Goal: Check status: Check status

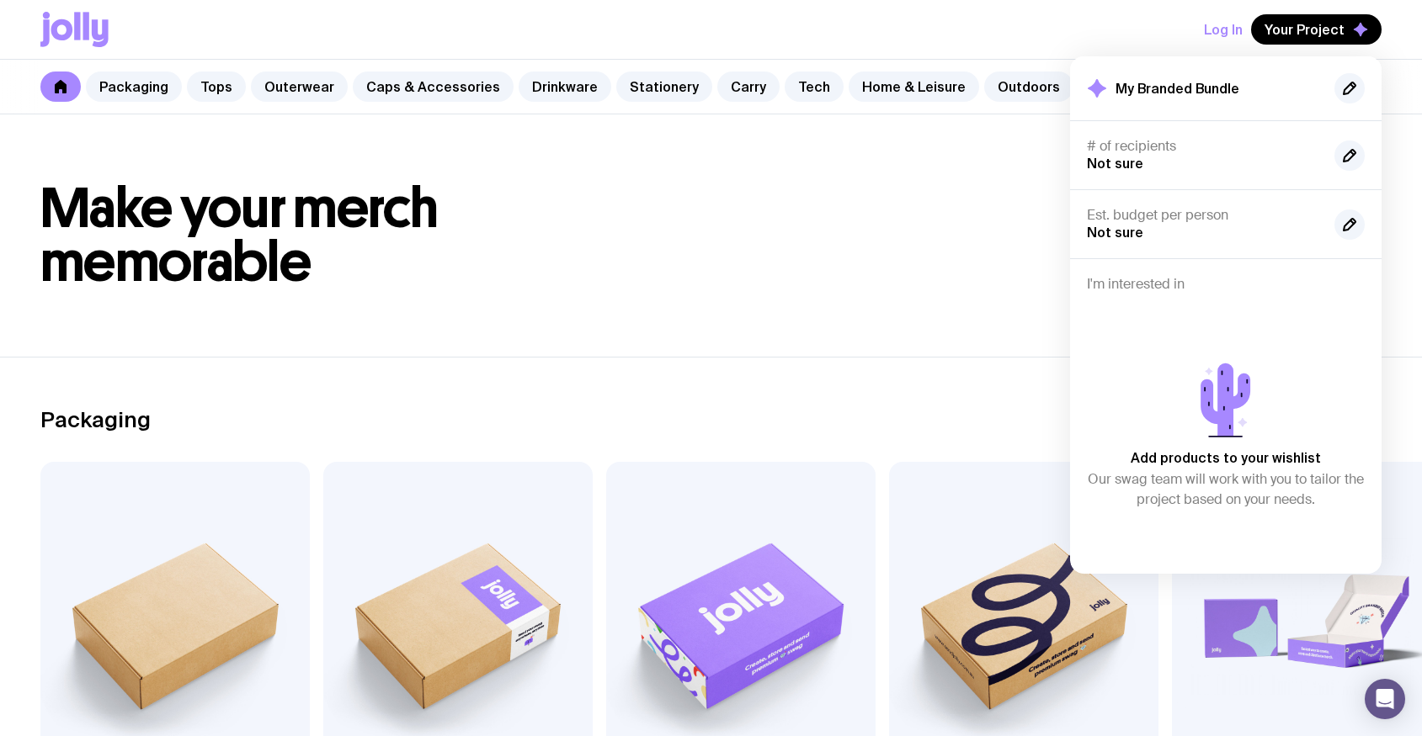
click at [171, 197] on span "Make your merch memorable" at bounding box center [239, 235] width 398 height 120
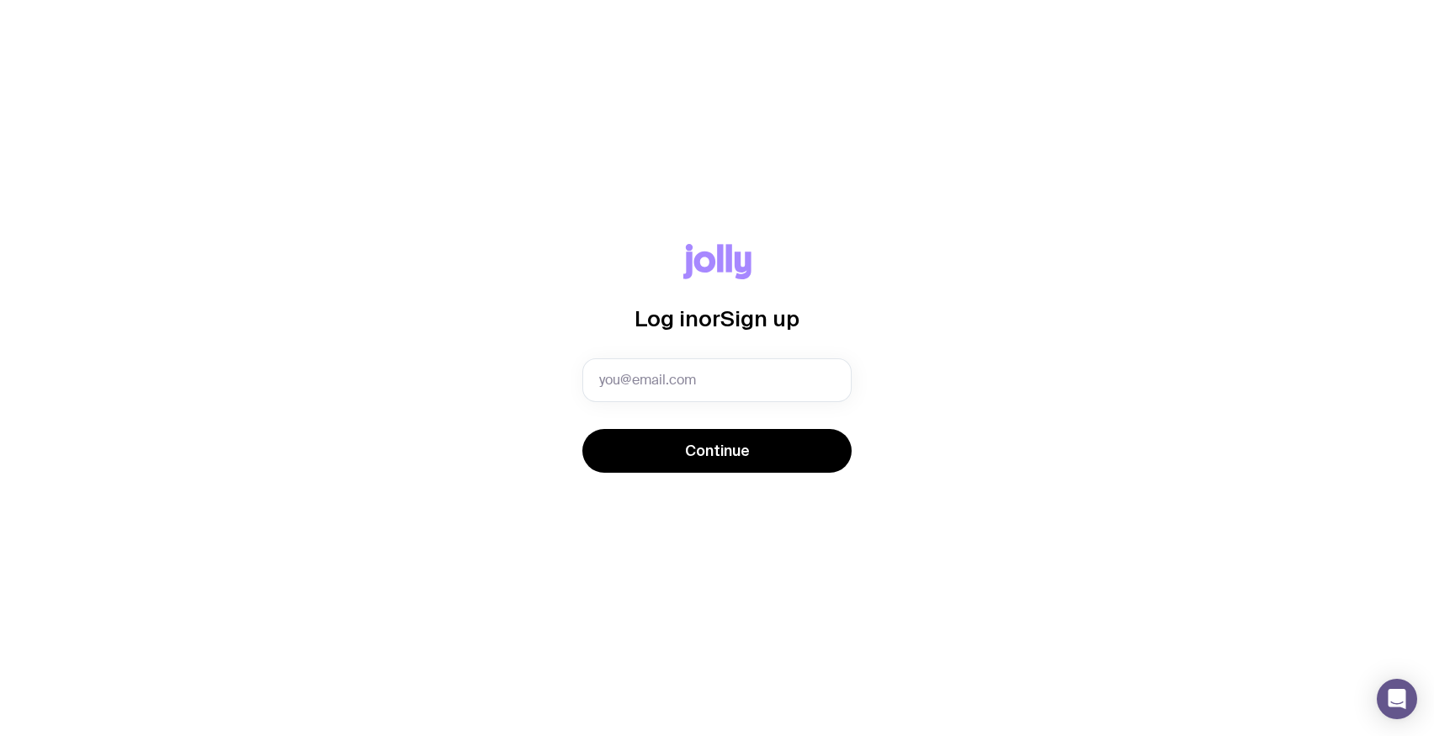
type input "[EMAIL_ADDRESS][PERSON_NAME][DOMAIN_NAME]"
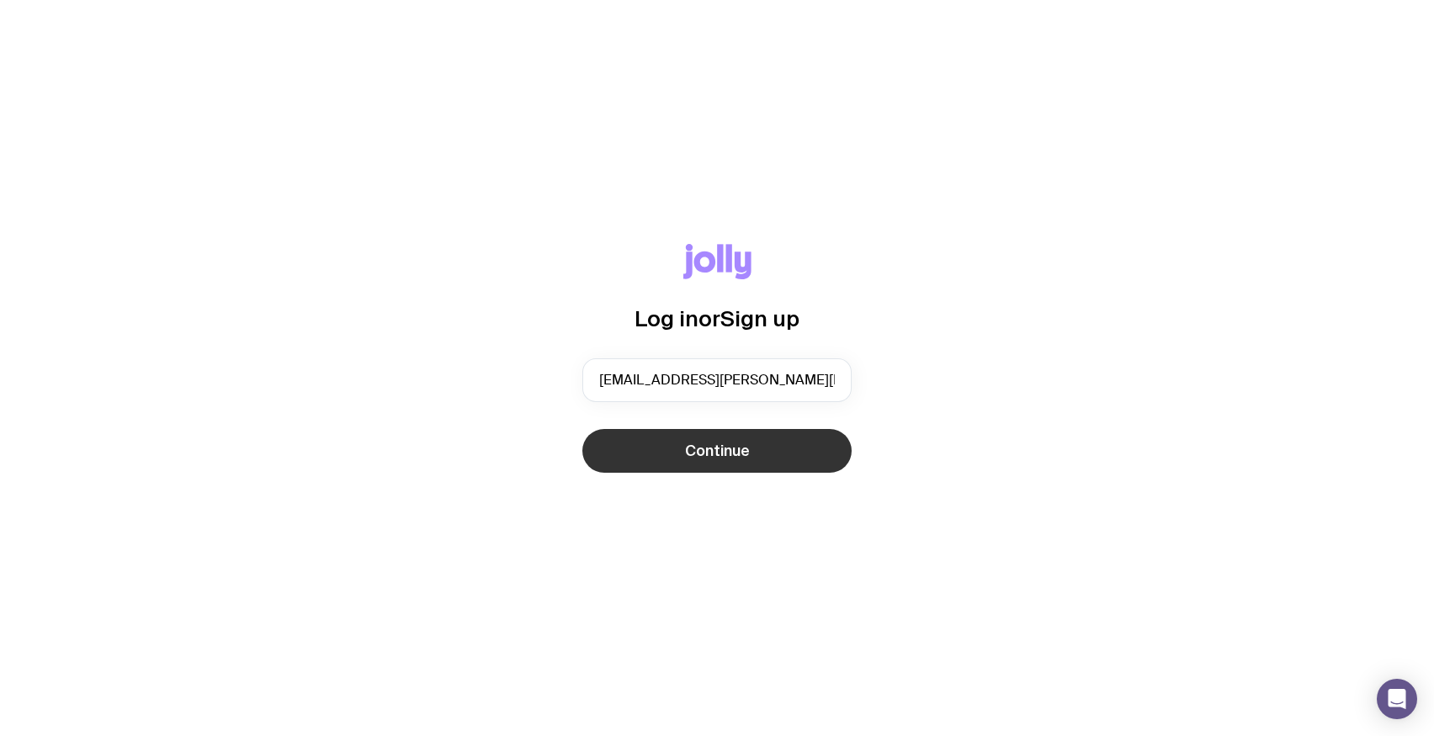
click at [698, 456] on span "Continue" at bounding box center [717, 451] width 65 height 20
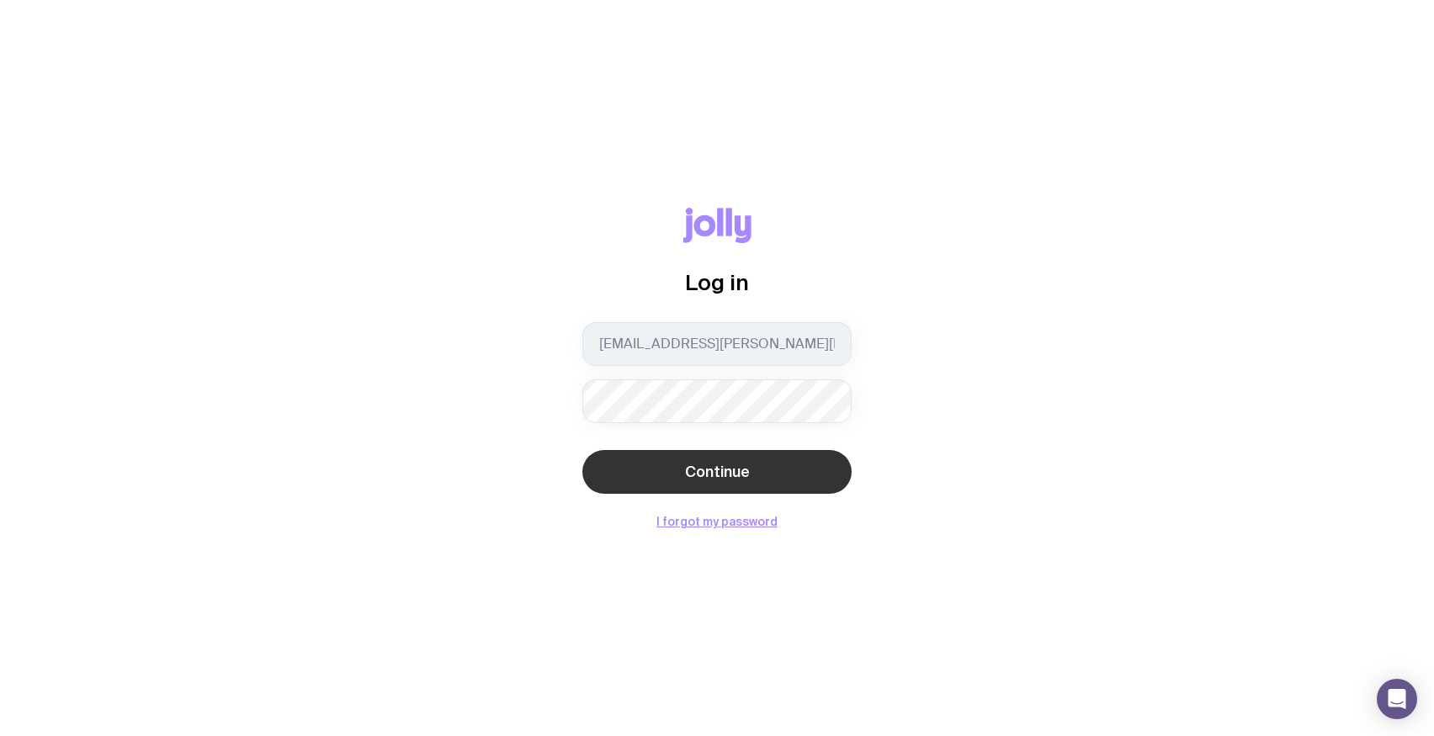
click at [701, 470] on span "Continue" at bounding box center [717, 472] width 65 height 20
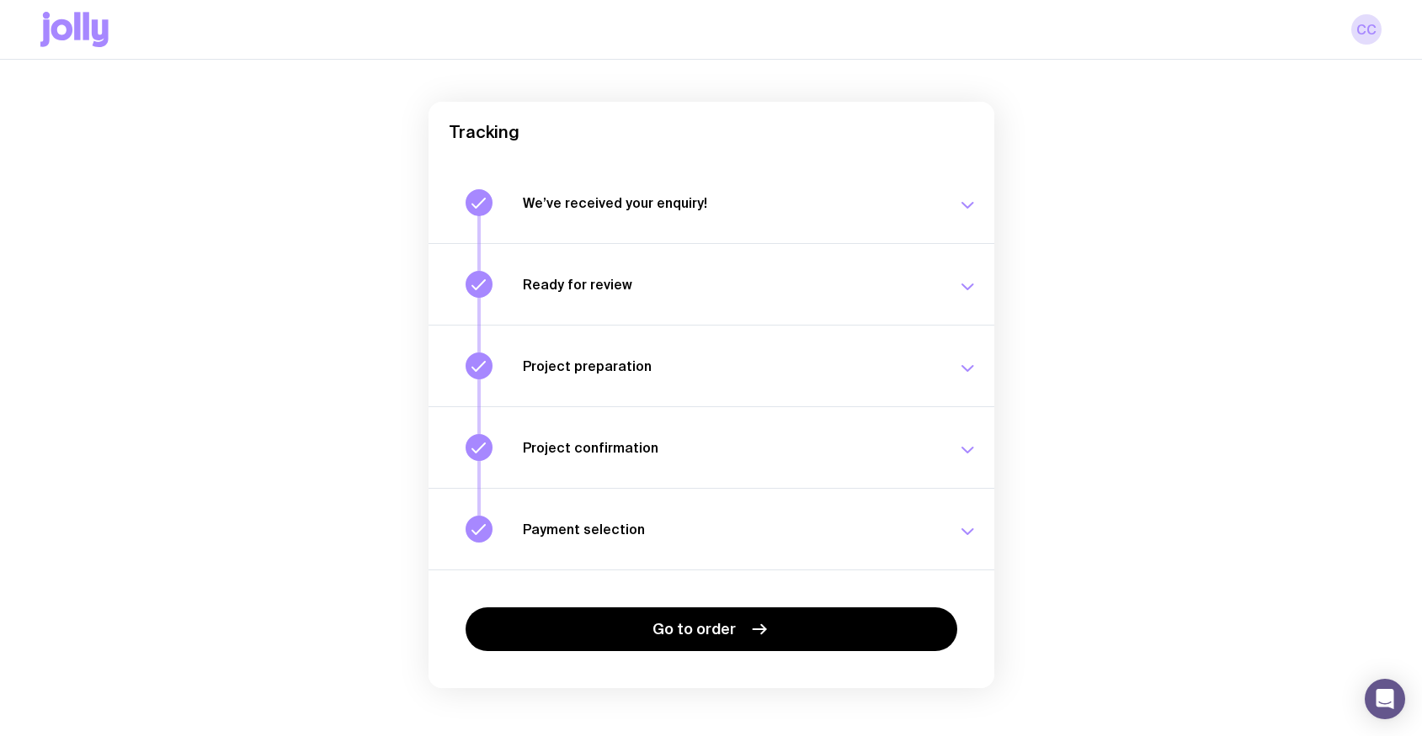
scroll to position [139, 0]
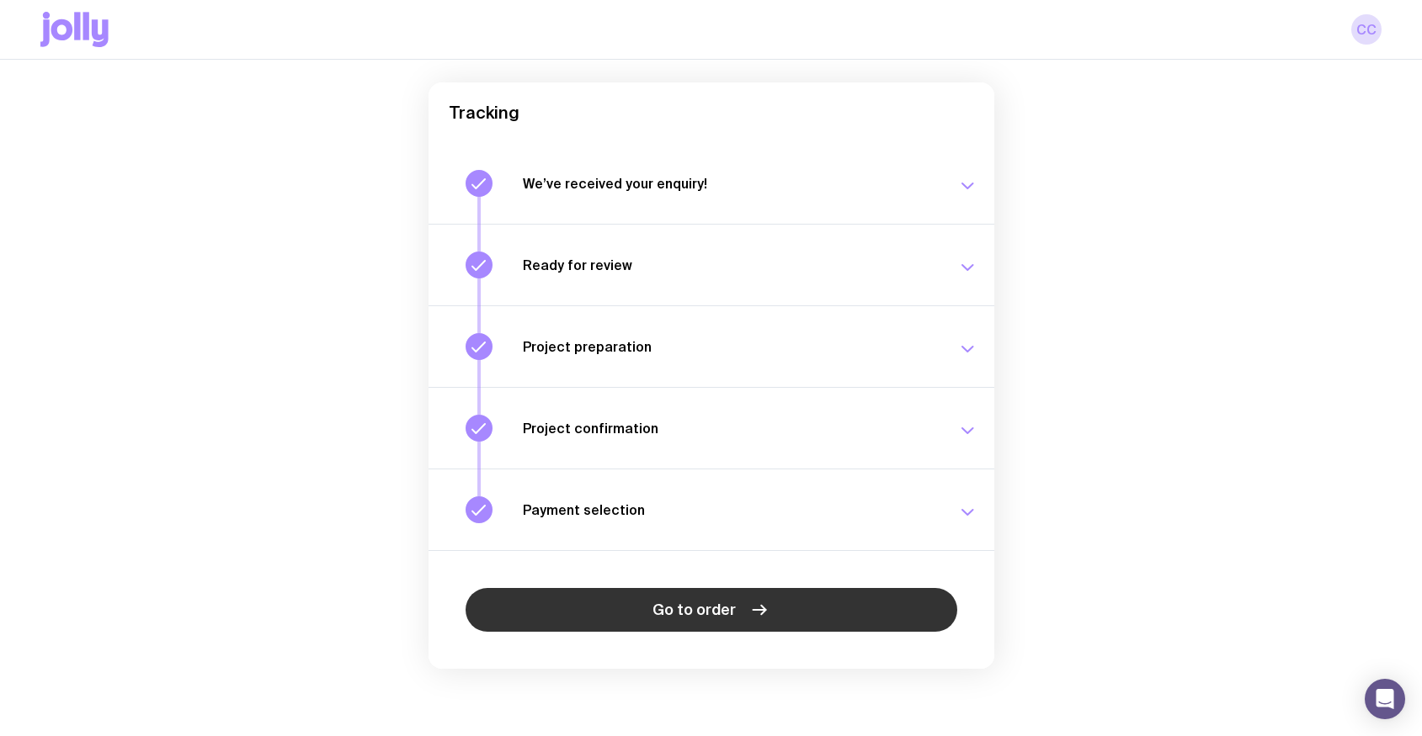
click at [673, 589] on link "Go to order" at bounding box center [711, 610] width 492 height 44
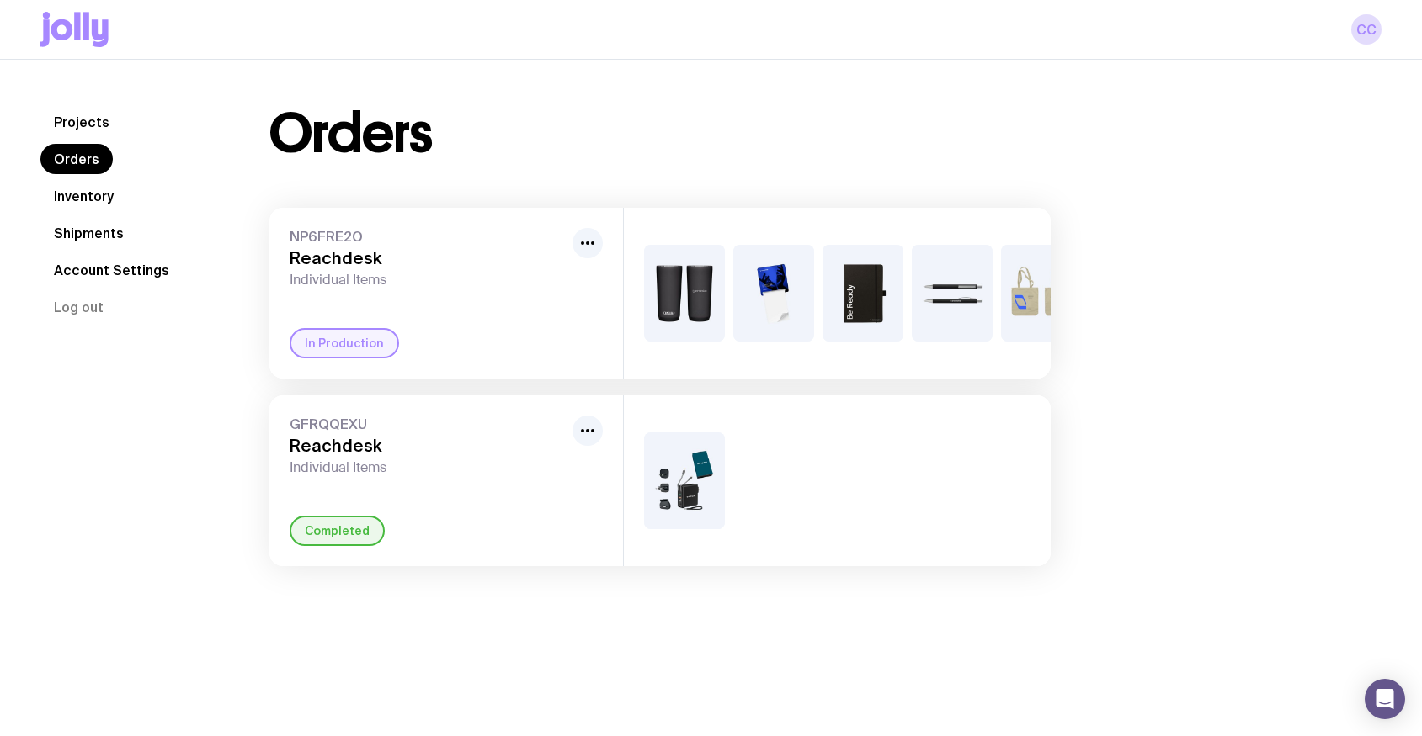
click at [97, 242] on link "Shipments" at bounding box center [88, 233] width 97 height 30
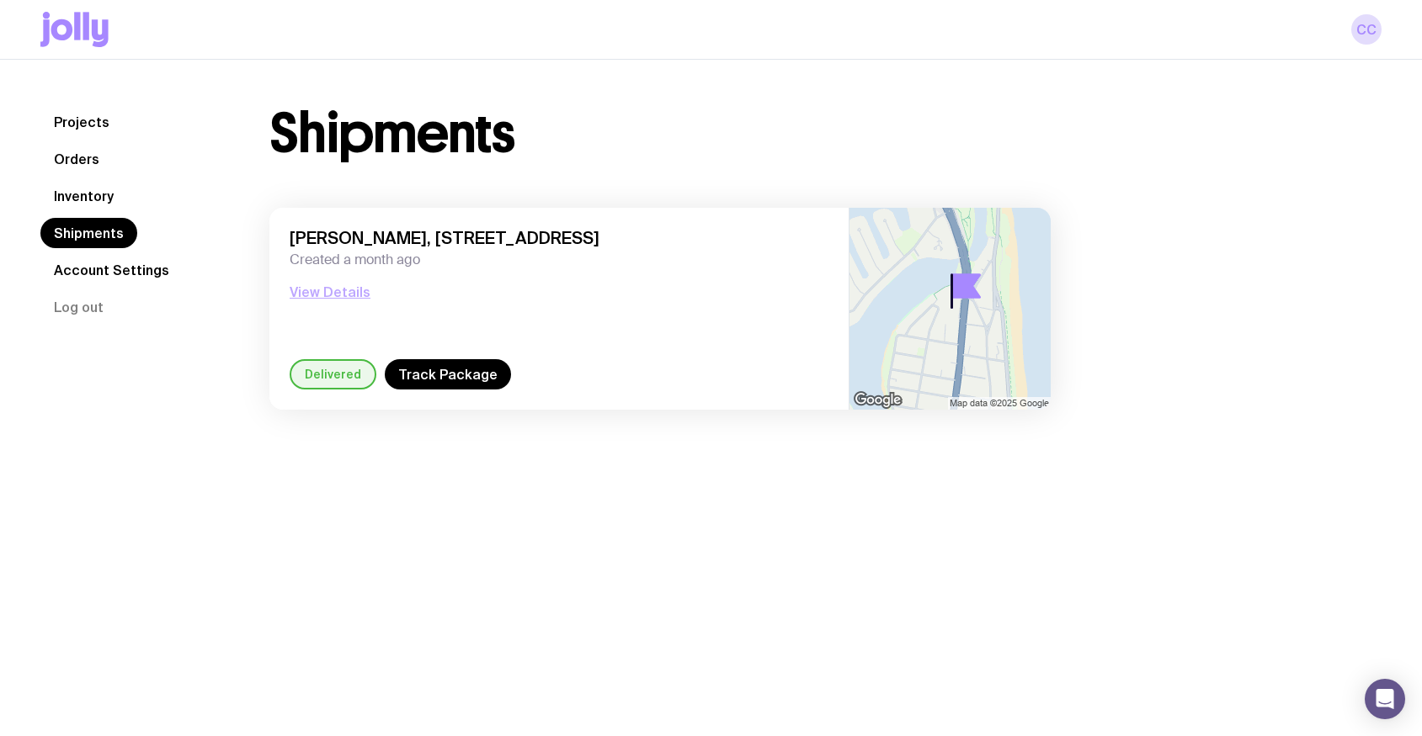
click at [327, 292] on button "View Details" at bounding box center [330, 292] width 81 height 20
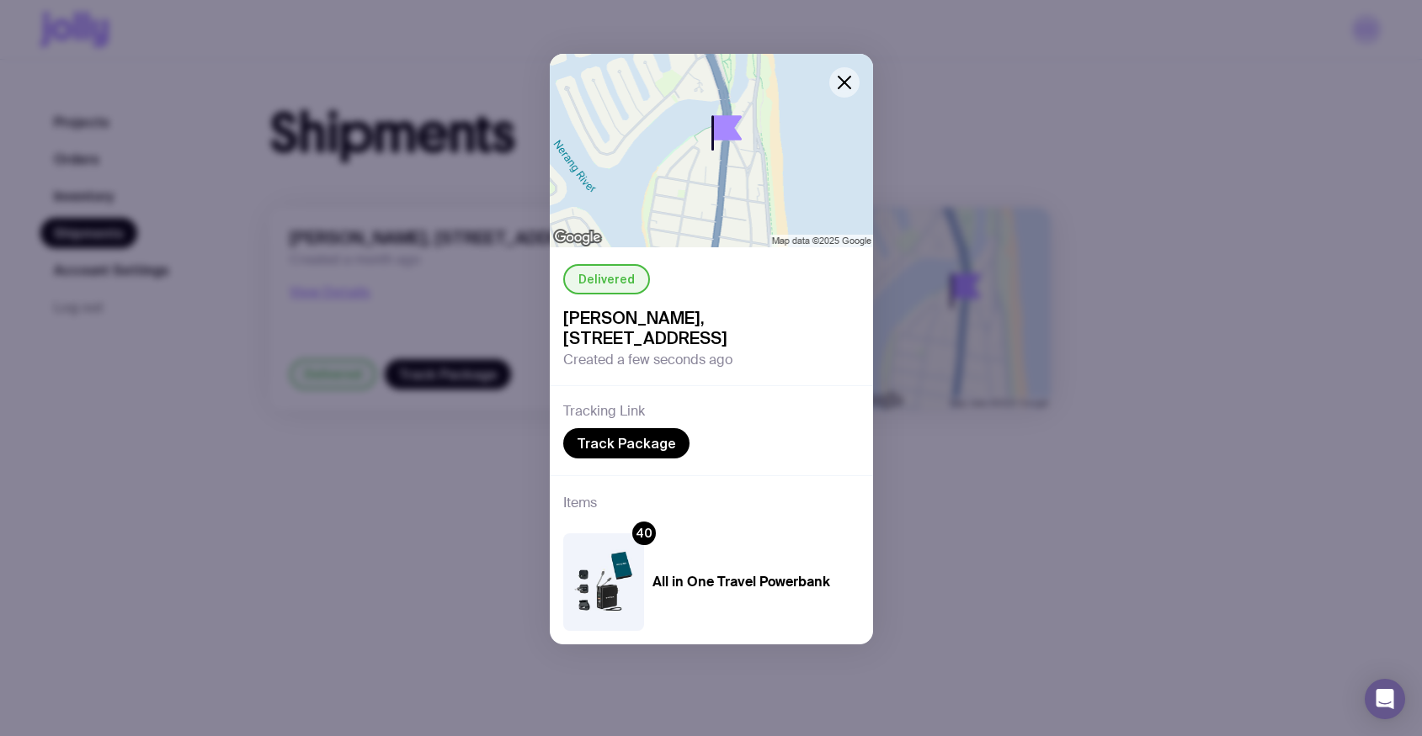
click at [843, 79] on icon "button" at bounding box center [844, 82] width 20 height 20
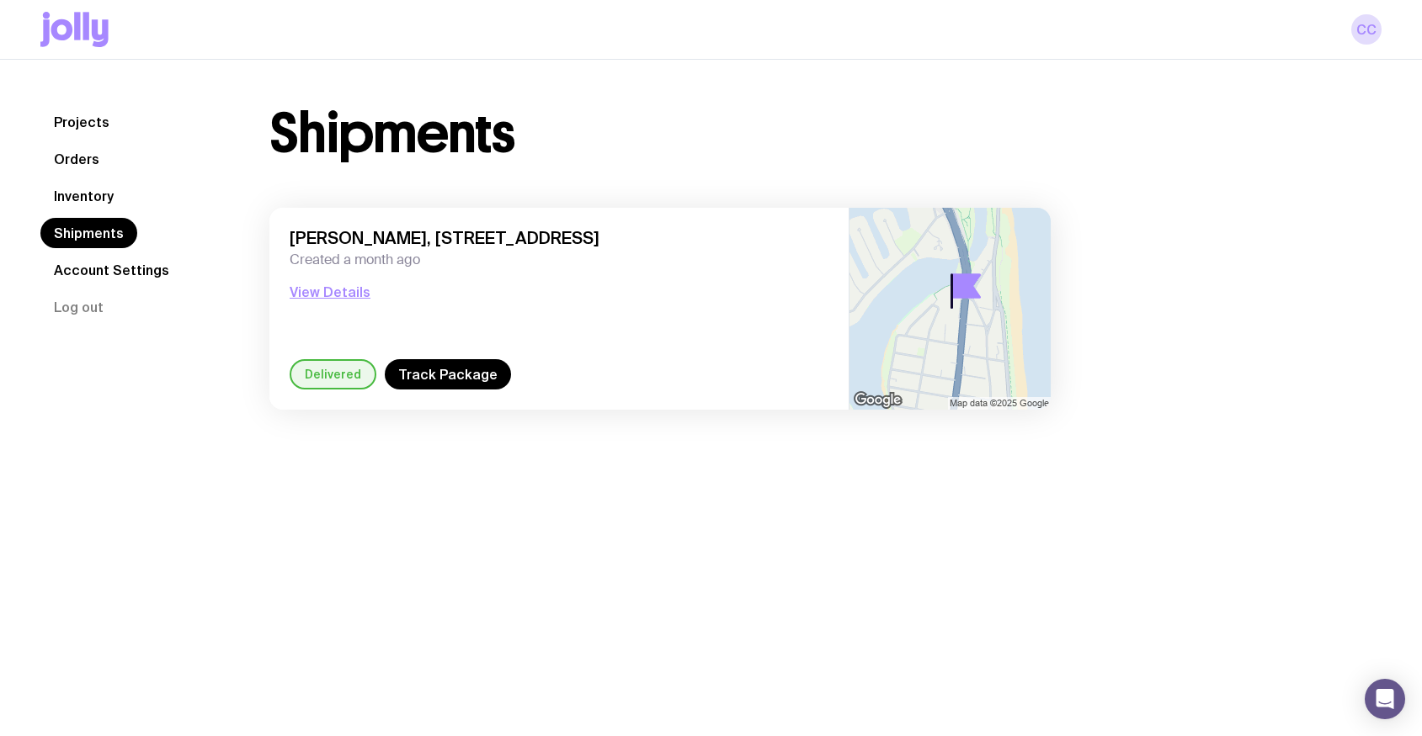
click at [99, 172] on link "Orders" at bounding box center [76, 159] width 72 height 30
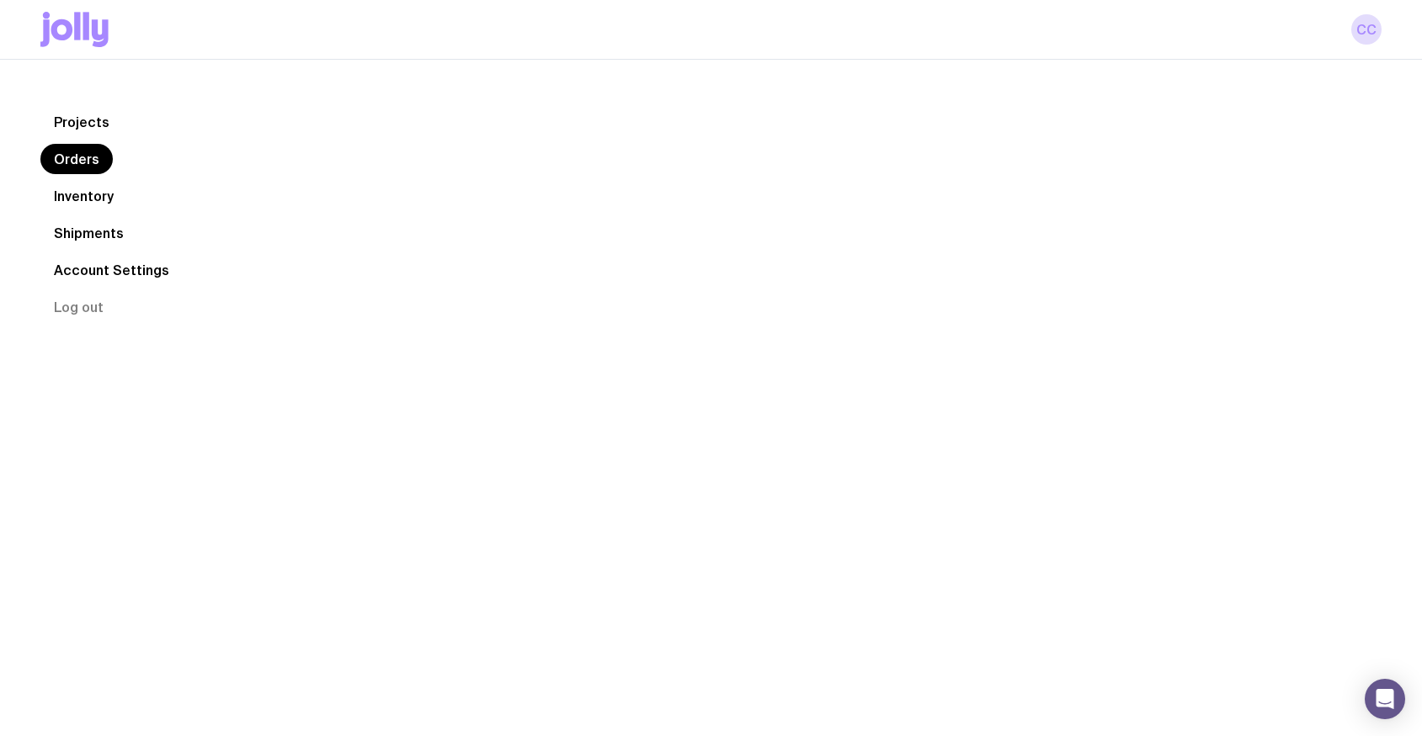
click at [95, 162] on link "Orders" at bounding box center [76, 159] width 72 height 30
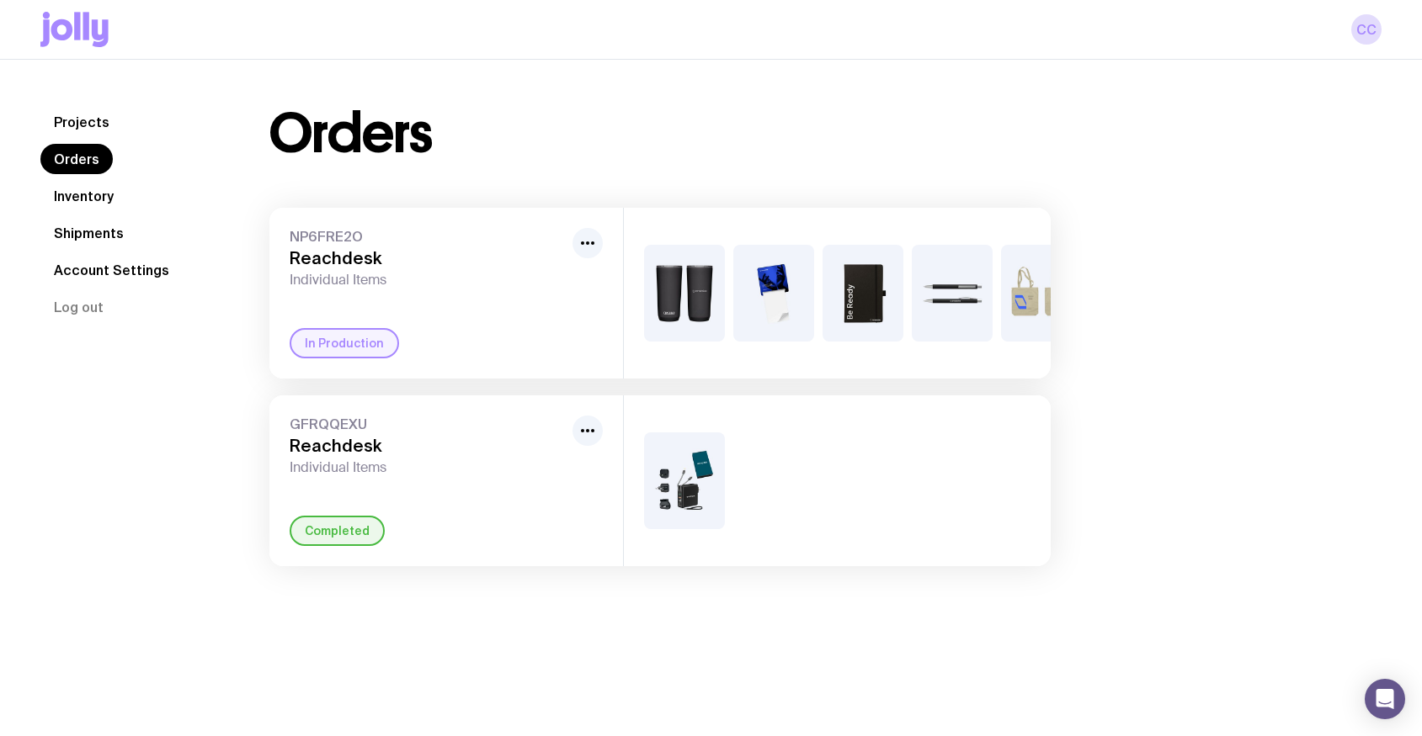
click at [488, 352] on div "In Production" at bounding box center [446, 343] width 313 height 30
click at [580, 240] on icon "button" at bounding box center [587, 243] width 20 height 20
click at [328, 297] on div "NP6FRE2O Reachdesk Individual Items Rename In Production" at bounding box center [446, 293] width 354 height 171
click at [345, 348] on div "In Production" at bounding box center [344, 343] width 109 height 30
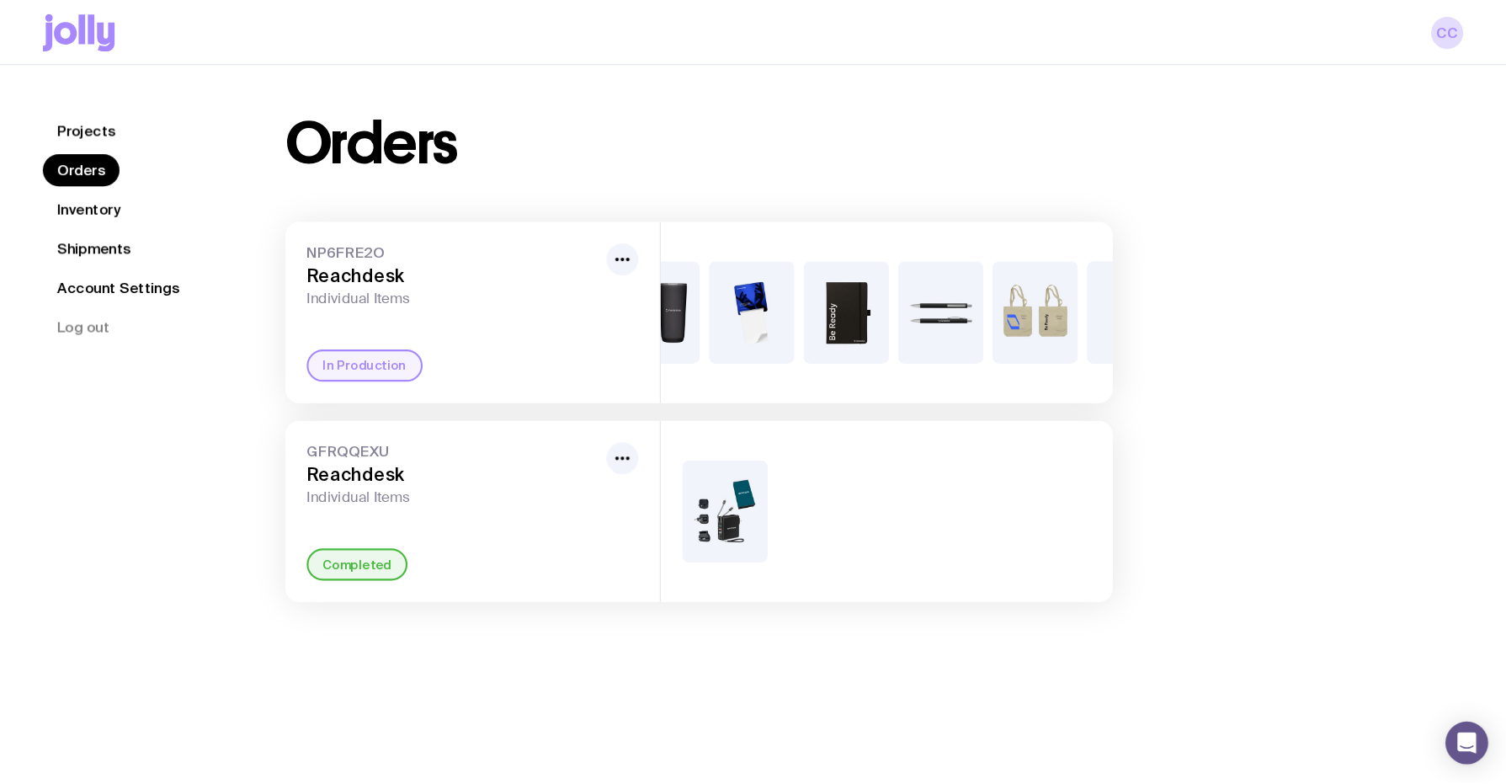
scroll to position [0, 114]
